Goal: Check status: Check status

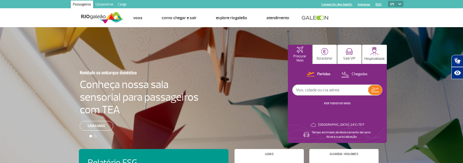
click at [311, 93] on input "text" at bounding box center [331, 90] width 76 height 10
type input "TP74"
click at [375, 93] on button at bounding box center [375, 90] width 14 height 10
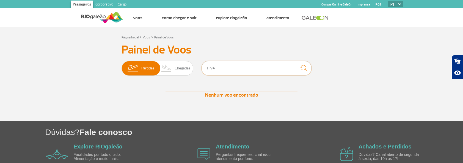
click at [243, 70] on input "TP74" at bounding box center [257, 68] width 110 height 15
click at [145, 67] on span "Partidas" at bounding box center [147, 68] width 13 height 14
click at [122, 66] on input "Partidas Chegadas" at bounding box center [122, 66] width 0 height 0
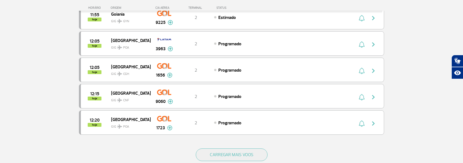
scroll to position [495, 0]
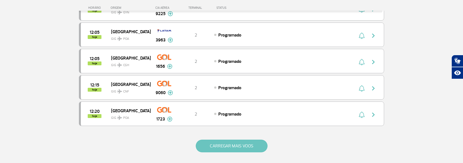
click at [240, 140] on button "CARREGAR MAIS VOOS" at bounding box center [232, 146] width 72 height 13
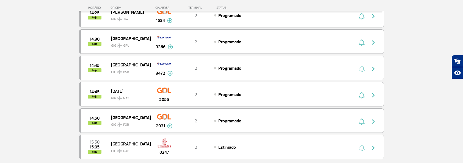
scroll to position [1017, 0]
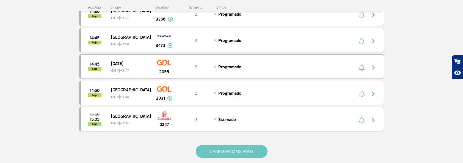
click at [222, 145] on button "CARREGAR MAIS VOOS" at bounding box center [232, 151] width 72 height 13
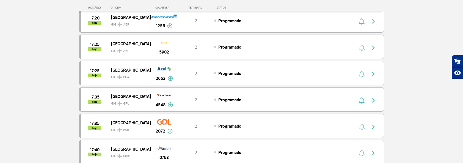
scroll to position [1540, 0]
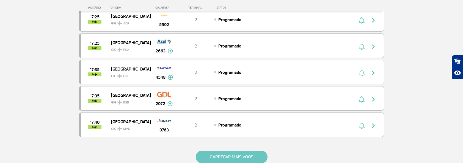
click at [236, 151] on button "CARREGAR MAIS VOOS" at bounding box center [232, 157] width 72 height 13
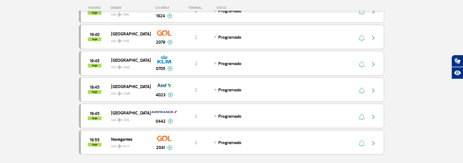
scroll to position [2062, 0]
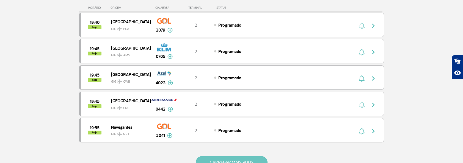
click at [229, 156] on button "CARREGAR MAIS VOOS" at bounding box center [232, 162] width 72 height 13
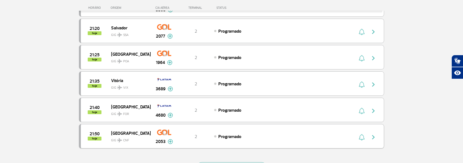
scroll to position [2585, 0]
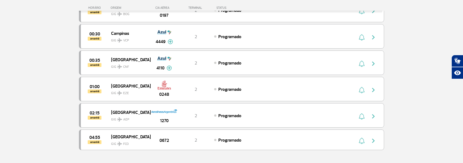
scroll to position [3107, 0]
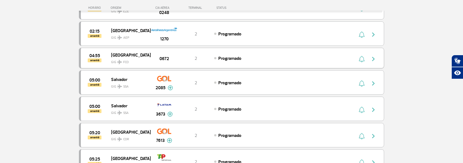
scroll to position [3190, 0]
